Goal: Communication & Community: Answer question/provide support

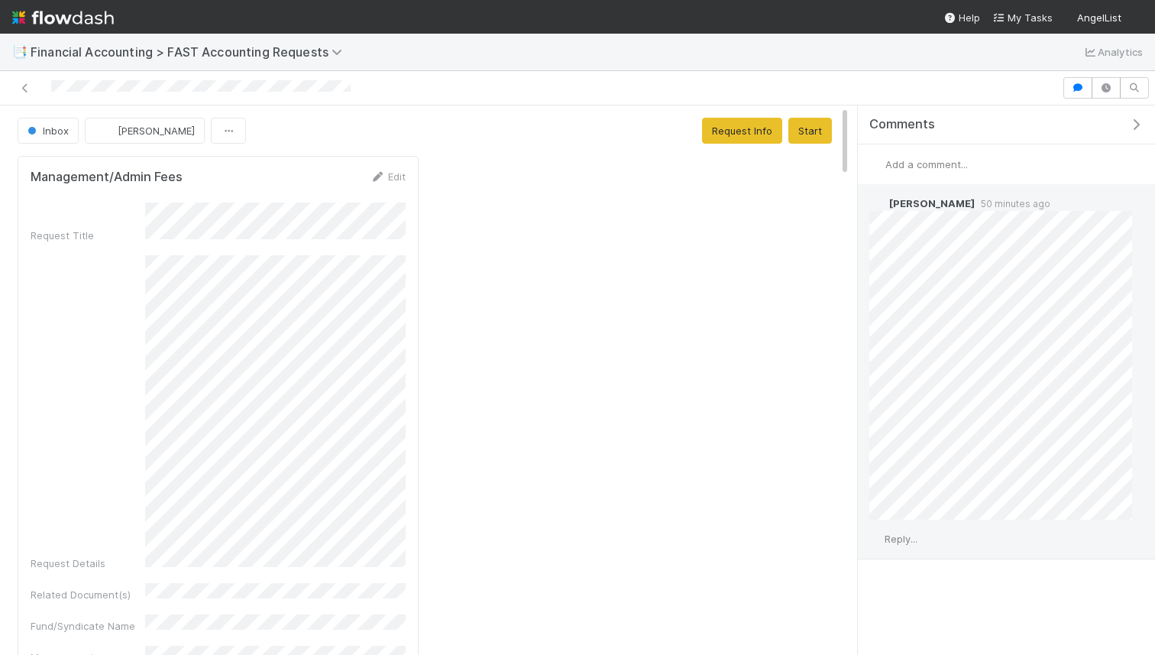
click at [920, 529] on div "Reply..." at bounding box center [1001, 538] width 286 height 38
click at [909, 536] on span "Reply..." at bounding box center [901, 538] width 33 height 12
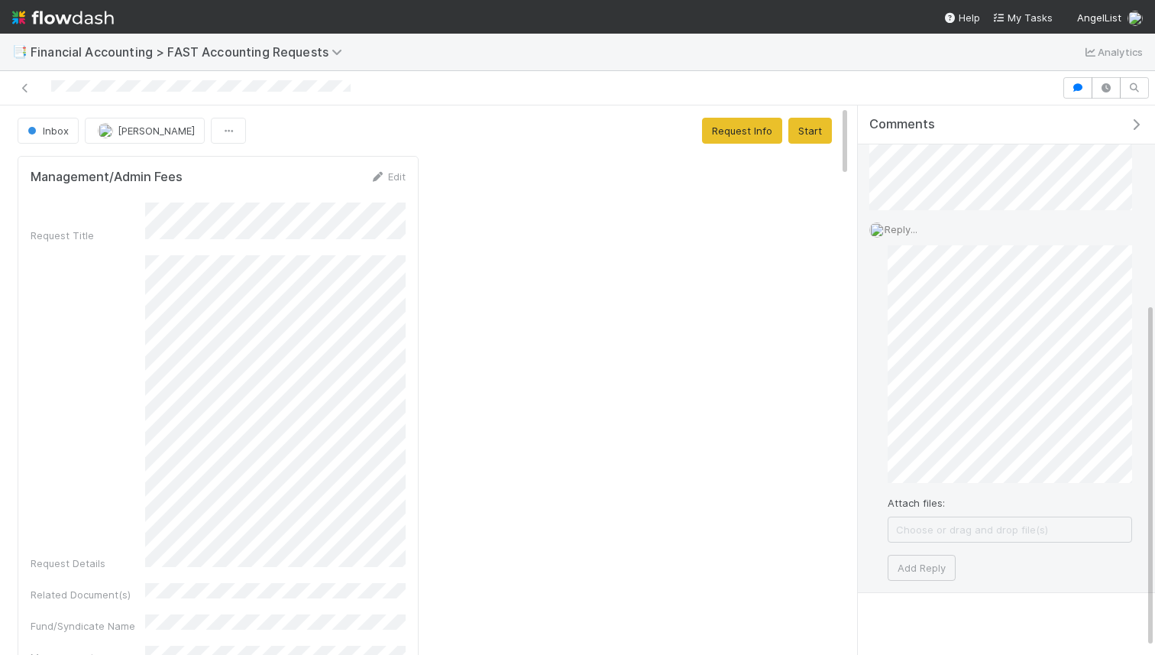
scroll to position [312, 0]
click at [946, 569] on button "Add Reply" at bounding box center [922, 565] width 68 height 26
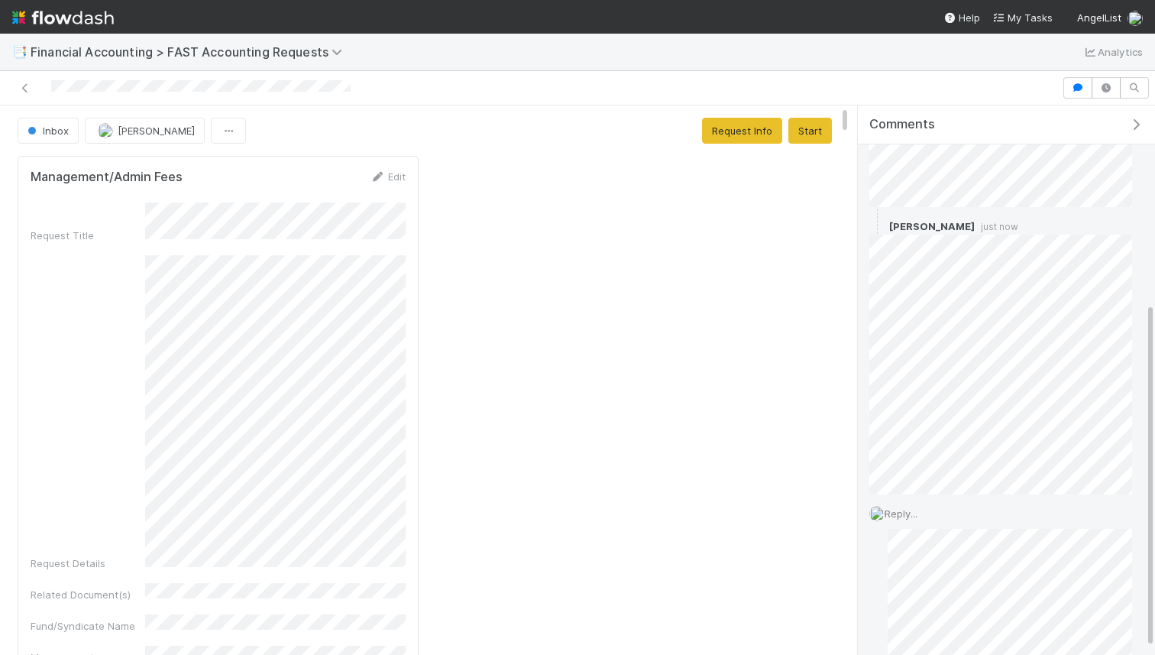
scroll to position [266, 0]
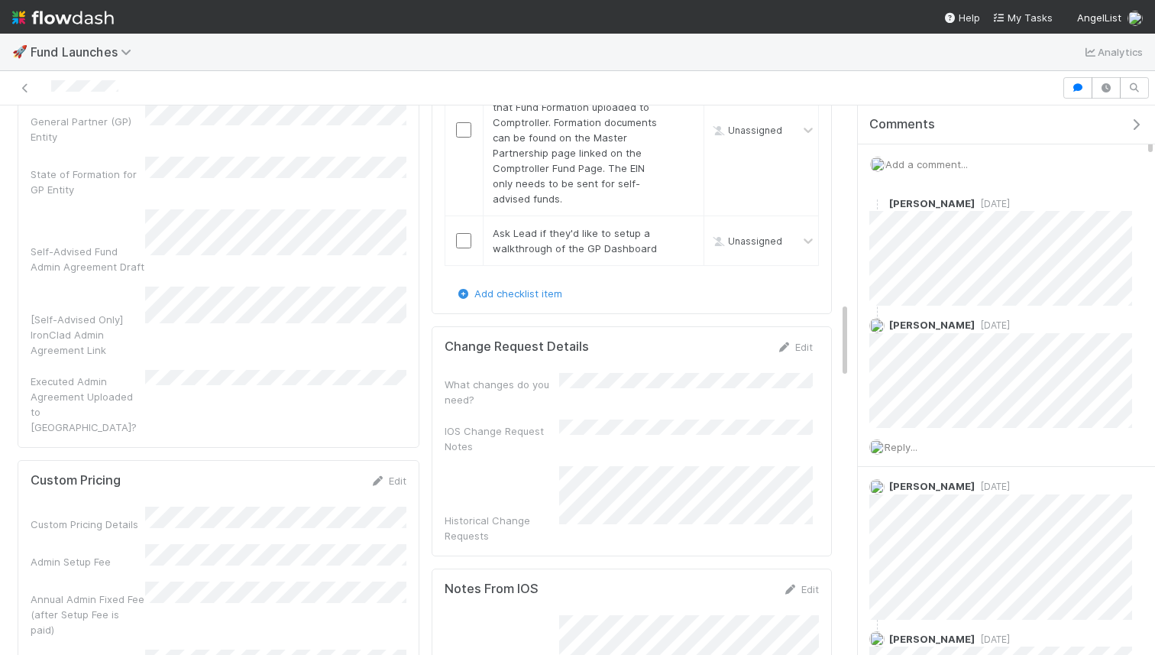
scroll to position [310, 788]
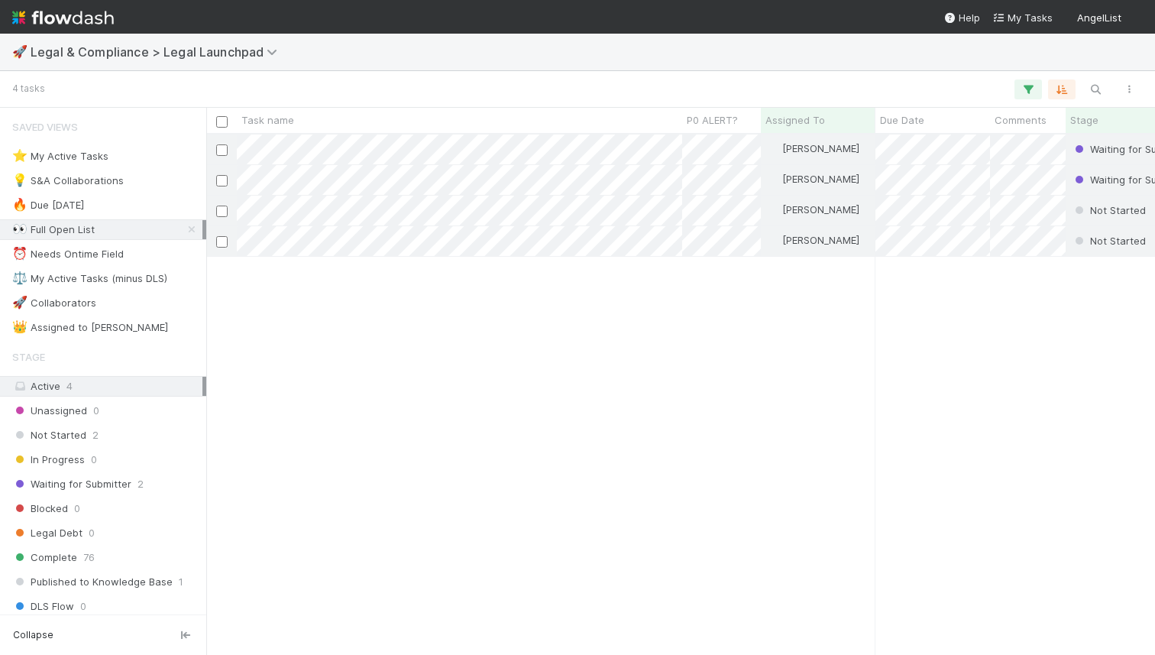
scroll to position [519, 949]
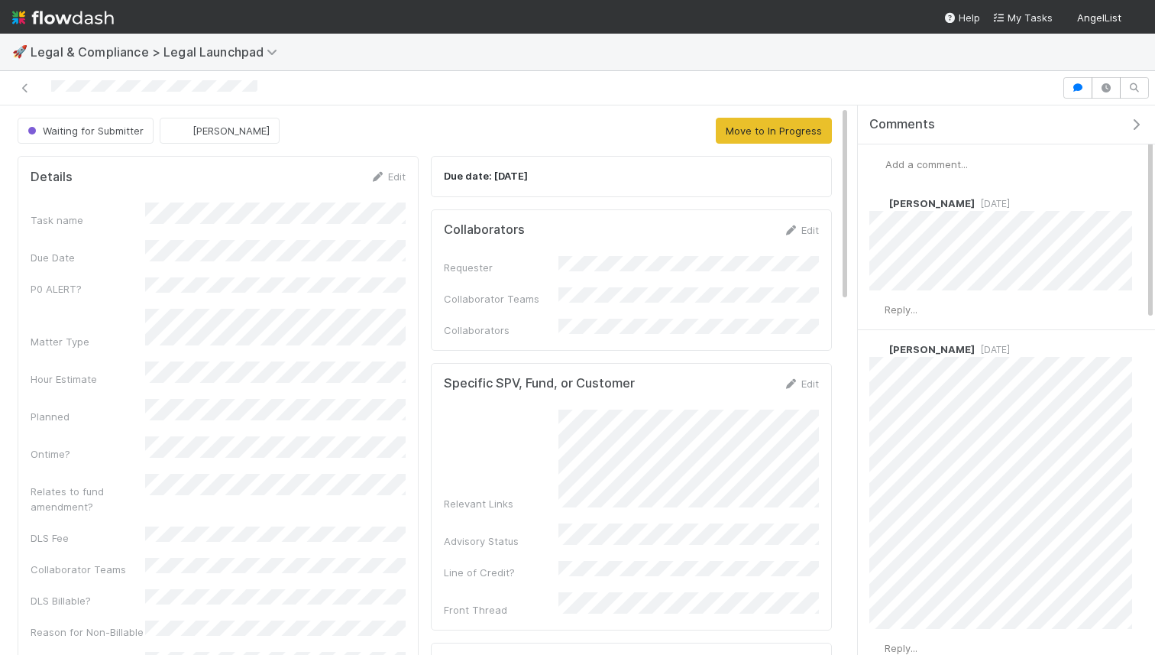
click at [917, 163] on span "Add a comment..." at bounding box center [926, 164] width 82 height 12
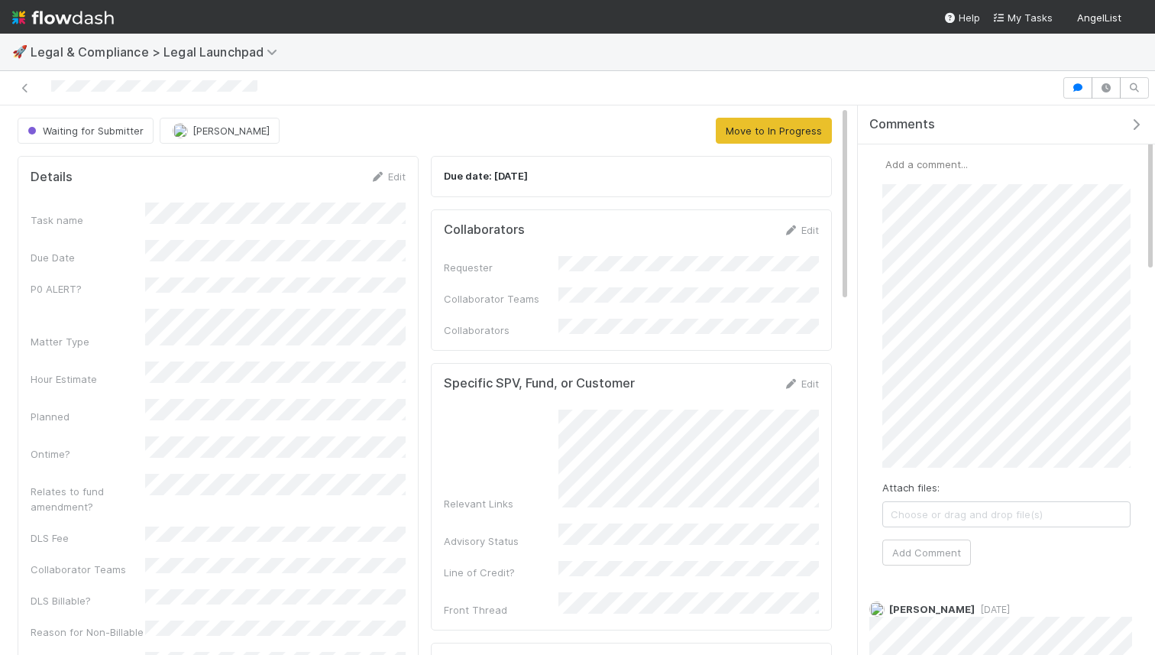
click at [901, 531] on div "Attach files: Choose or drag and drop file(s) Add Comment" at bounding box center [1006, 374] width 248 height 381
click at [910, 558] on button "Add Comment" at bounding box center [926, 552] width 89 height 26
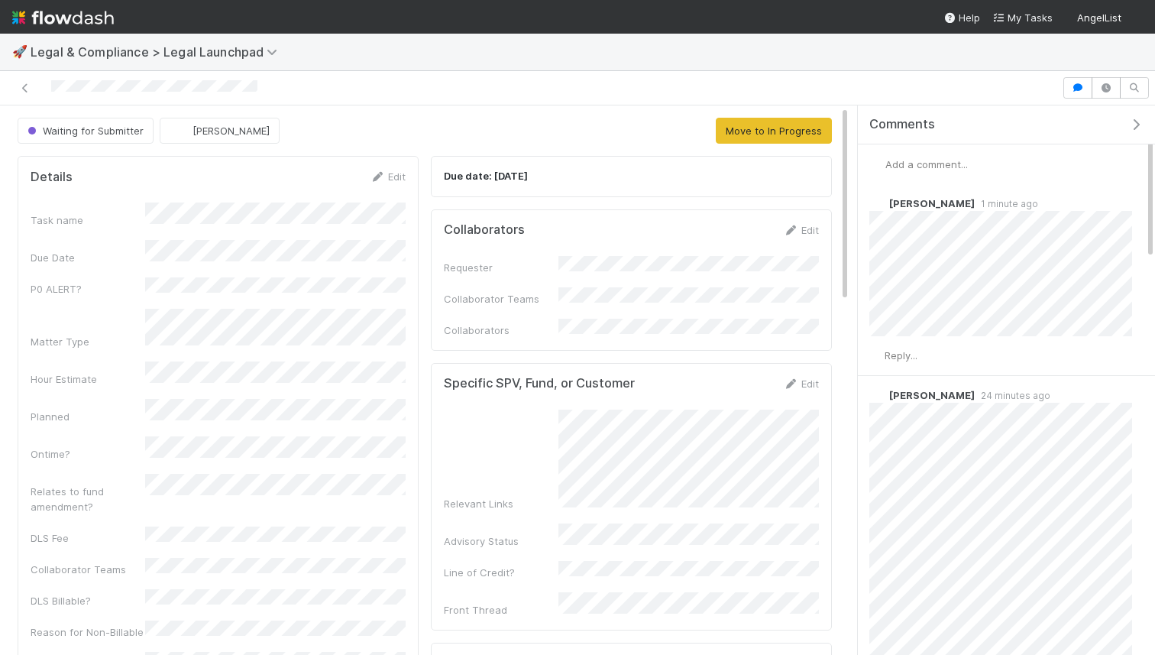
click at [924, 162] on span "Add a comment..." at bounding box center [926, 164] width 82 height 12
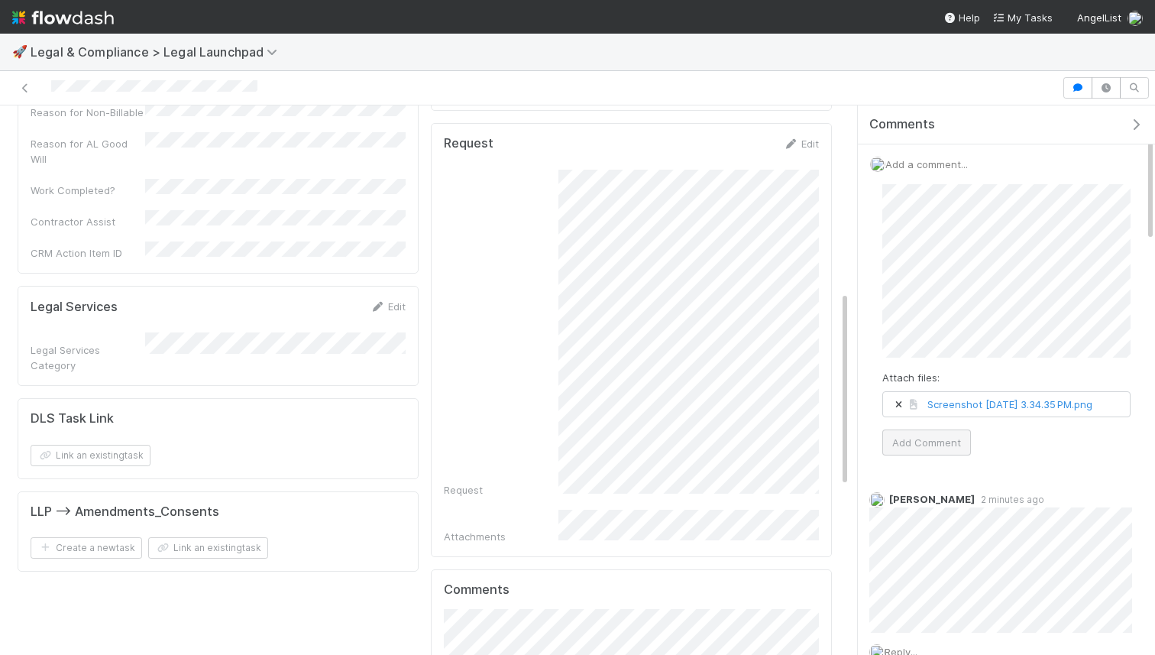
click at [927, 451] on button "Add Comment" at bounding box center [926, 442] width 89 height 26
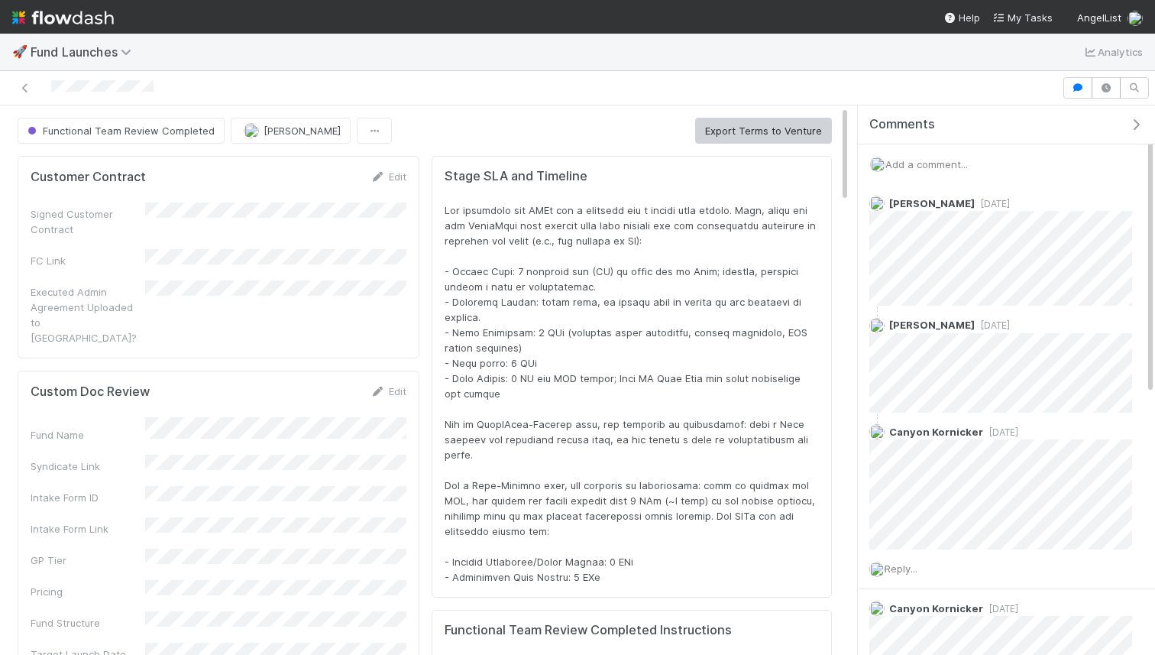
scroll to position [310, 788]
click at [939, 162] on span "Add a comment..." at bounding box center [926, 164] width 82 height 12
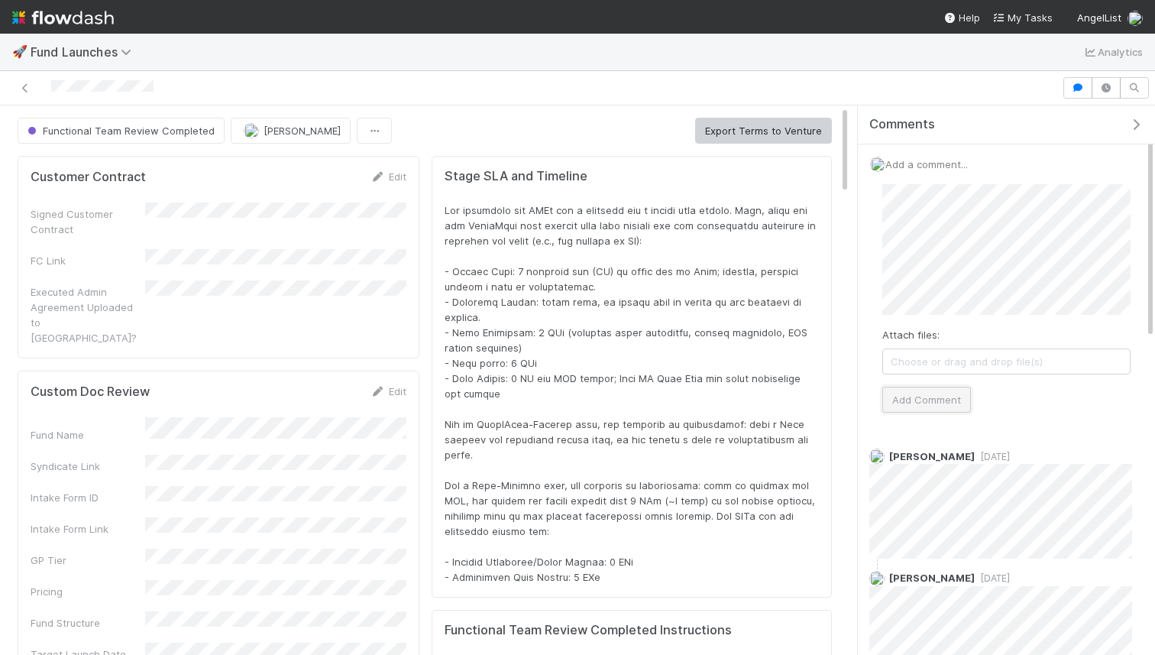
click at [914, 406] on button "Add Comment" at bounding box center [926, 400] width 89 height 26
